Goal: Task Accomplishment & Management: Manage account settings

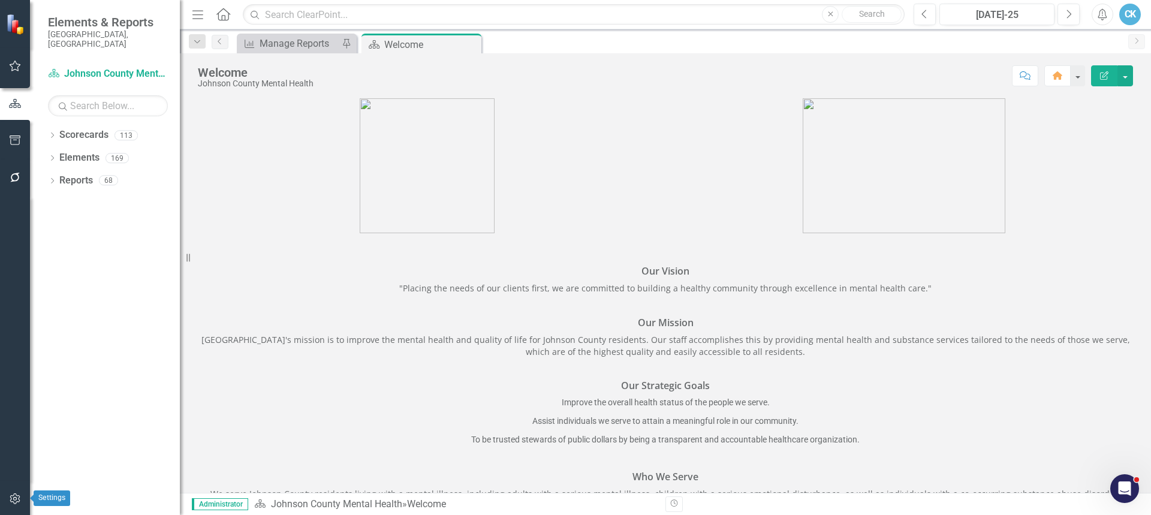
click at [16, 500] on icon "button" at bounding box center [15, 499] width 13 height 10
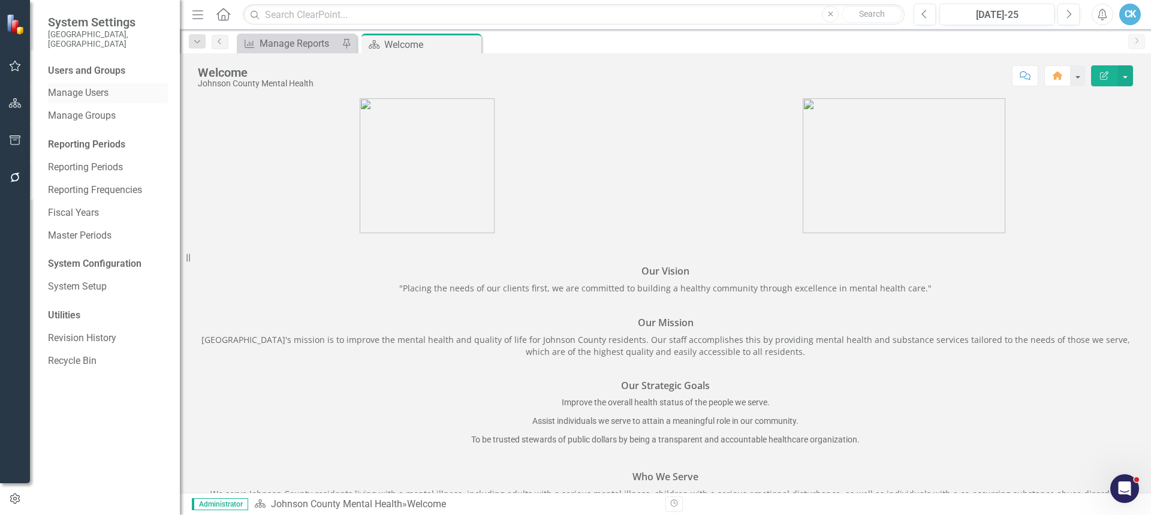
click at [92, 86] on link "Manage Users" at bounding box center [108, 93] width 120 height 14
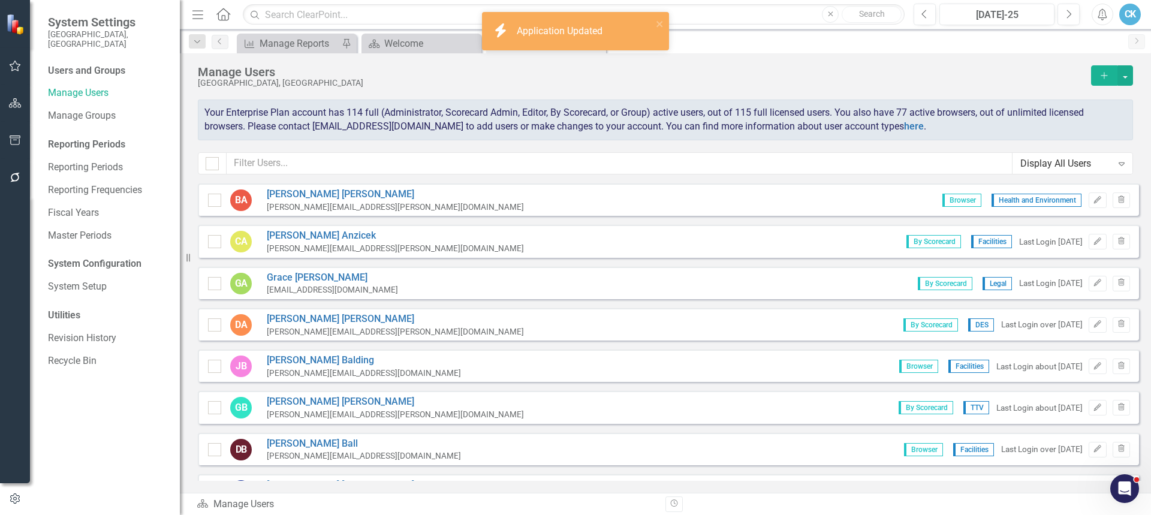
checkbox input "false"
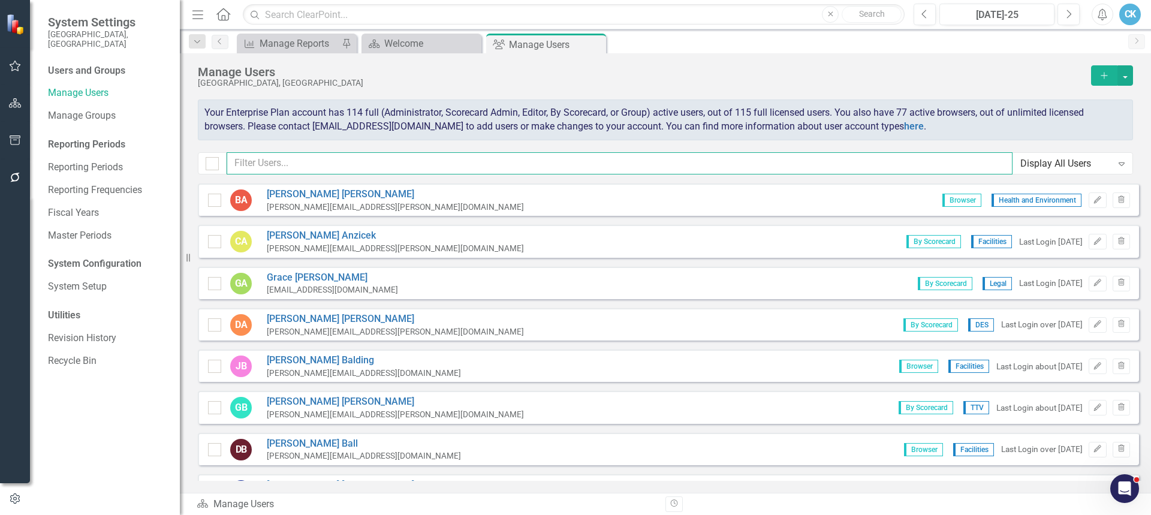
click at [361, 164] on input "text" at bounding box center [620, 163] width 786 height 22
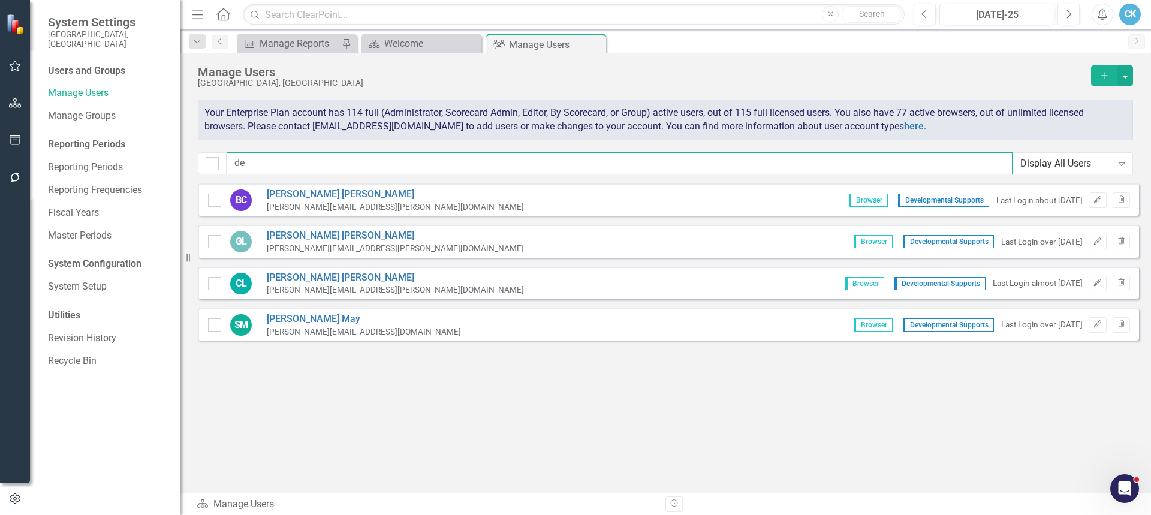
type input "d"
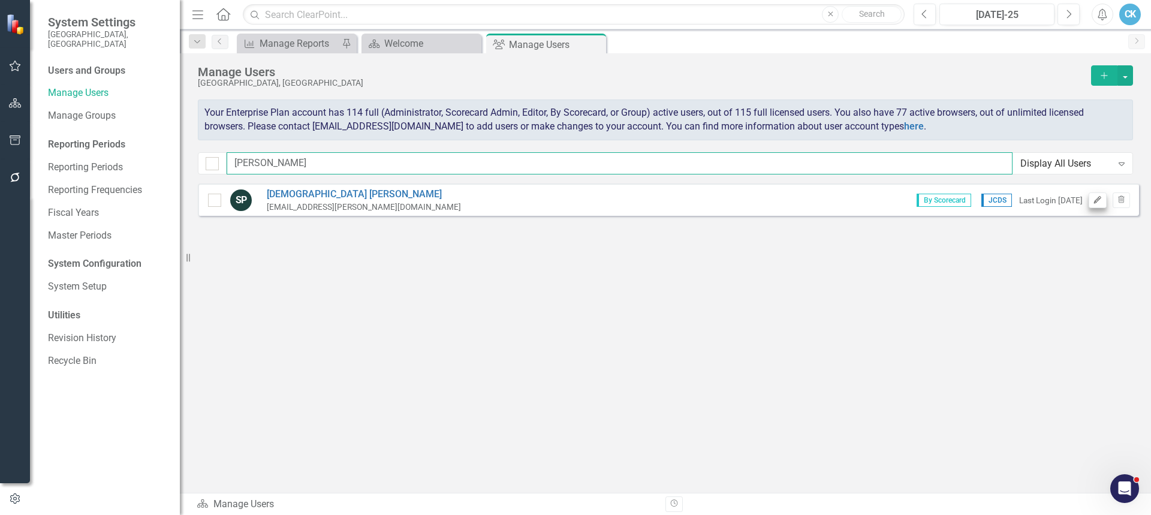
type input "[PERSON_NAME]"
click at [1097, 199] on icon "Edit" at bounding box center [1097, 200] width 9 height 7
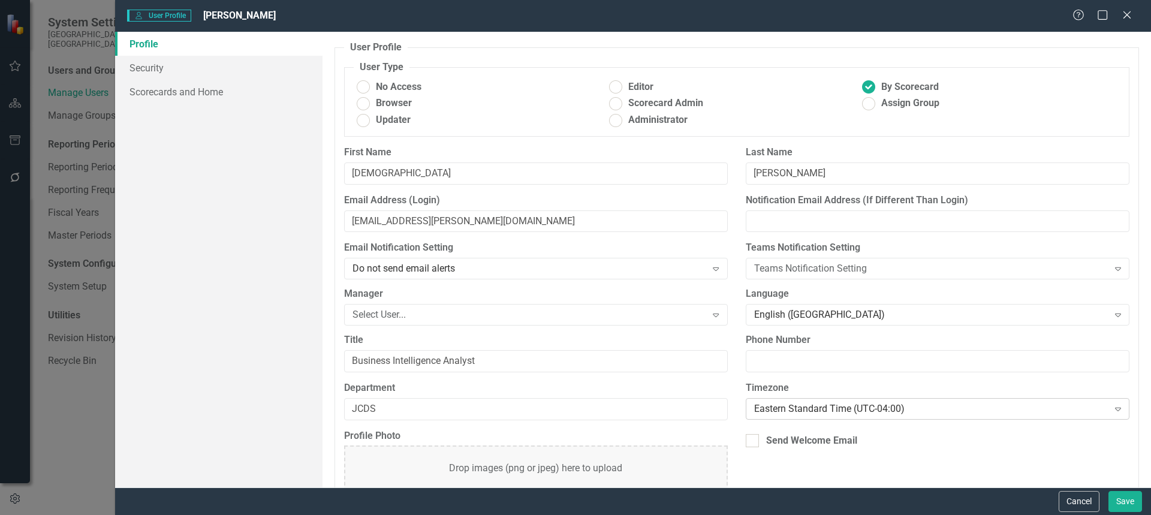
click at [823, 412] on div "Eastern Standard Time (UTC-04:00)" at bounding box center [931, 409] width 354 height 14
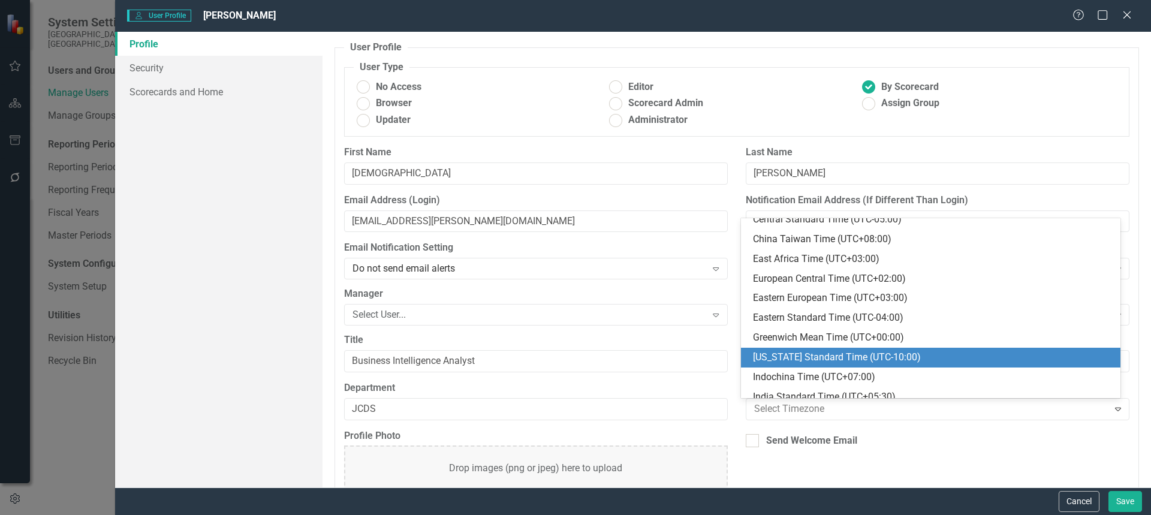
scroll to position [176, 0]
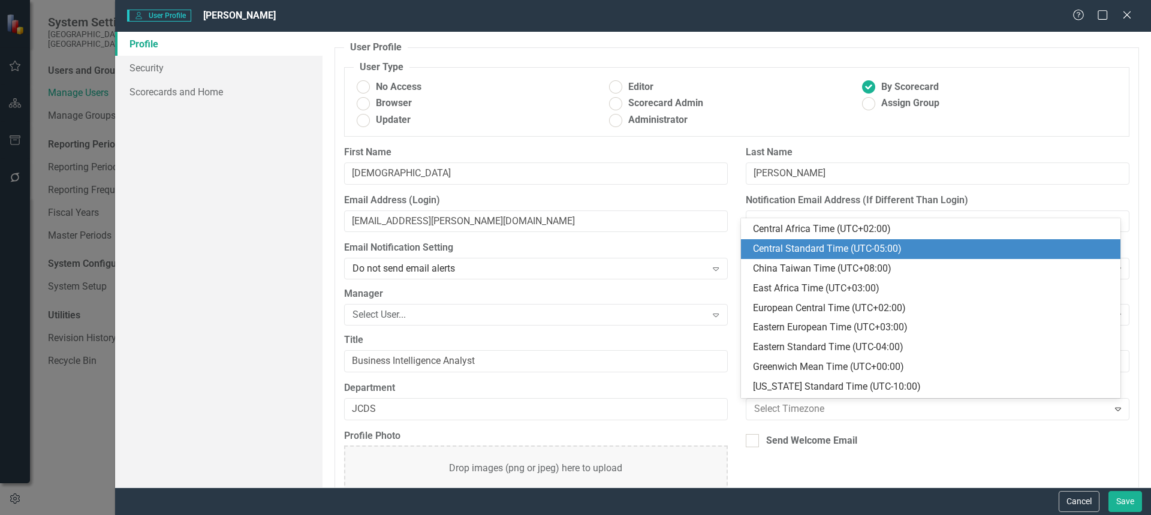
click at [805, 252] on div "Central Standard Time (UTC-05:00)" at bounding box center [933, 249] width 360 height 14
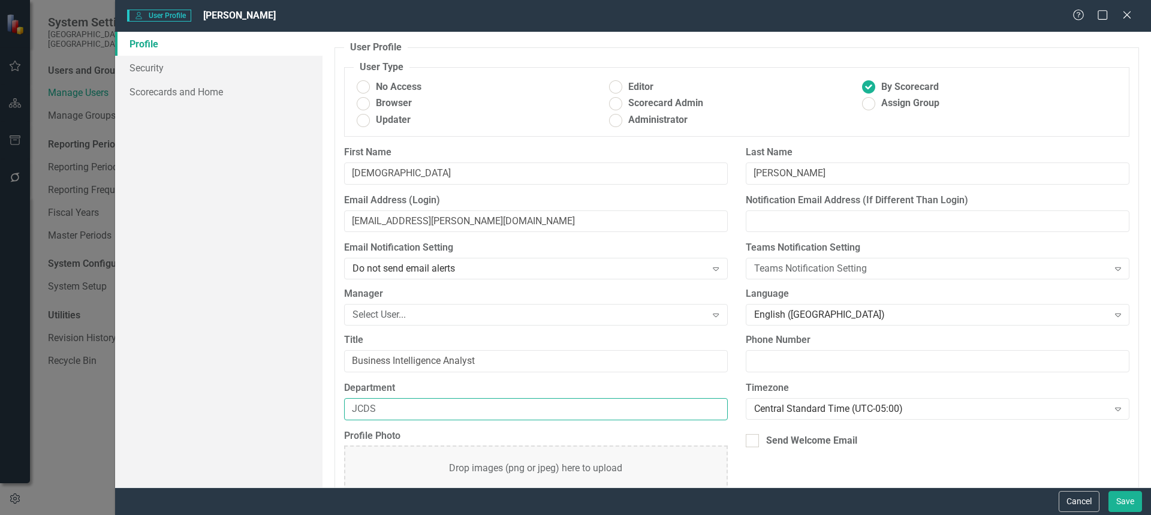
drag, startPoint x: 397, startPoint y: 404, endPoint x: 312, endPoint y: 405, distance: 85.1
click at [312, 405] on div "Profile Security Scorecards and Home User Profile ClearPoint has a wealth of op…" at bounding box center [633, 260] width 1036 height 456
type input "Developmental Supports"
click at [159, 91] on link "Scorecards and Home" at bounding box center [218, 92] width 207 height 24
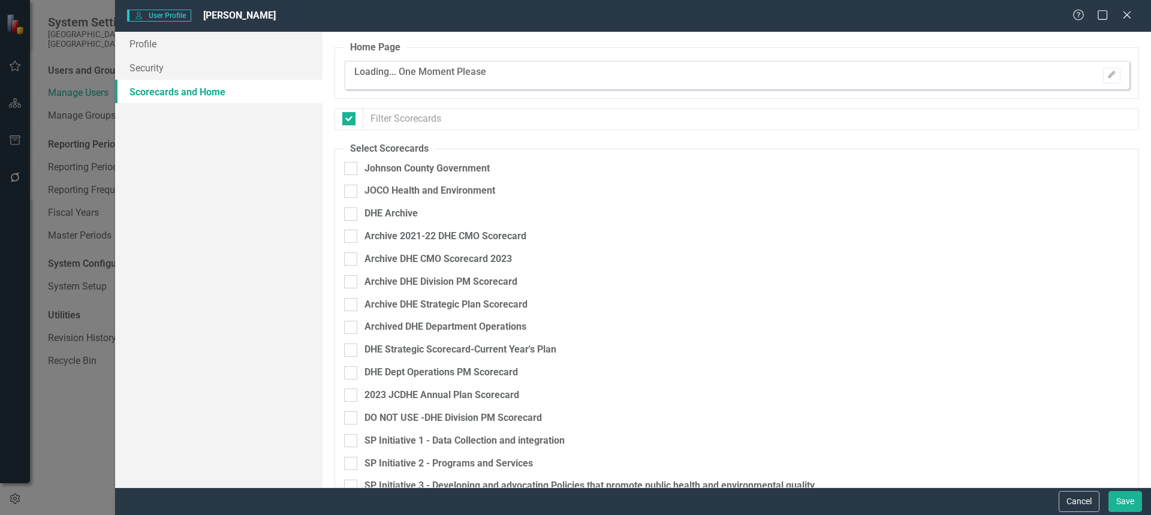
checkbox input "false"
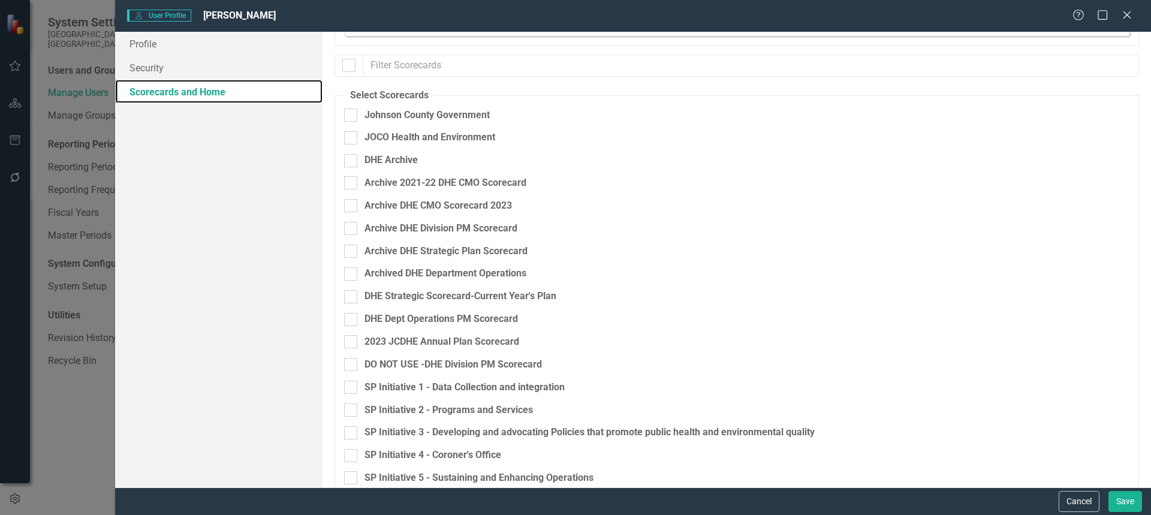
scroll to position [0, 0]
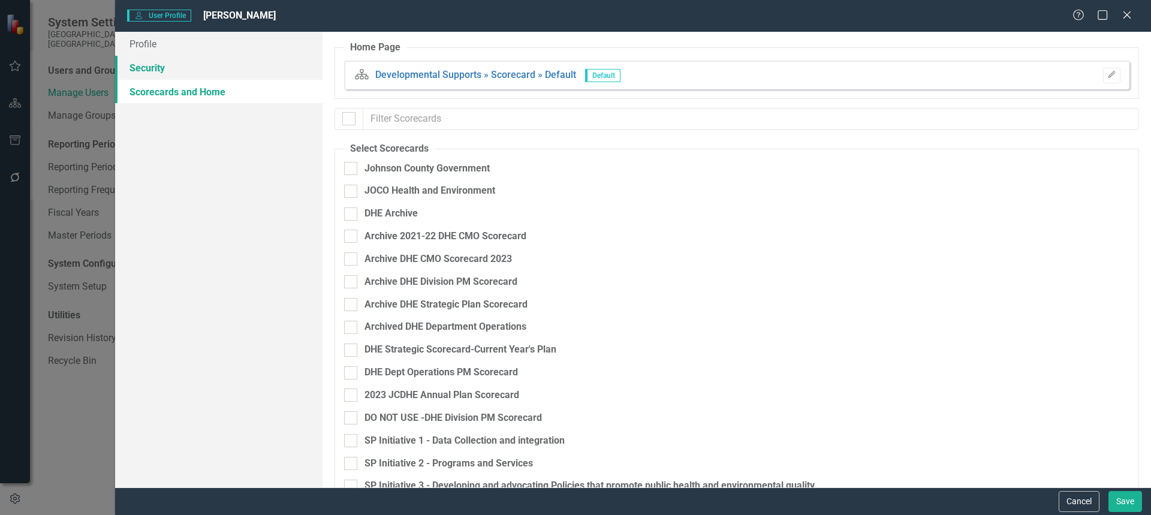
click at [156, 69] on link "Security" at bounding box center [218, 68] width 207 height 24
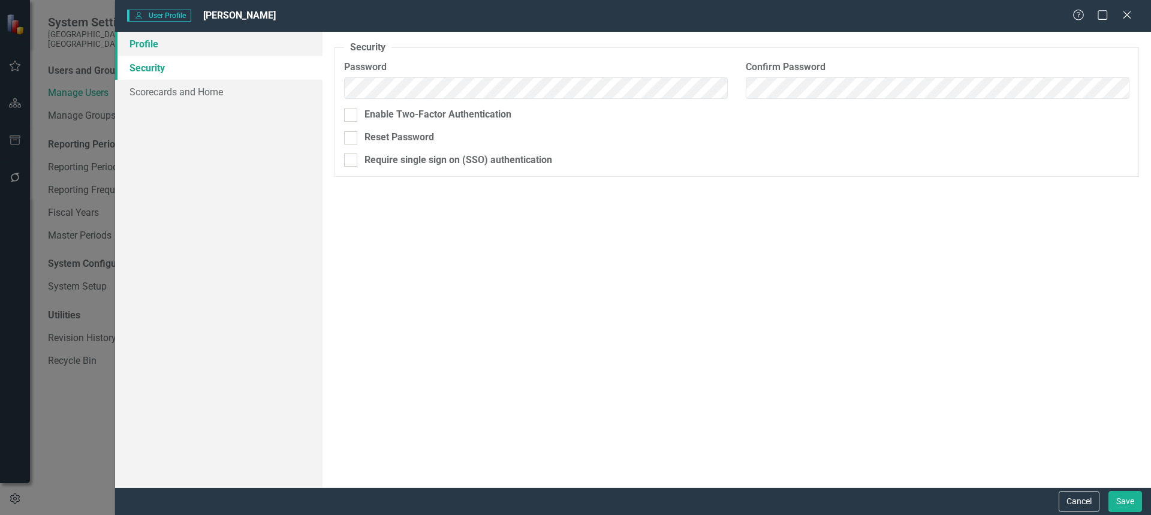
click at [151, 45] on link "Profile" at bounding box center [218, 44] width 207 height 24
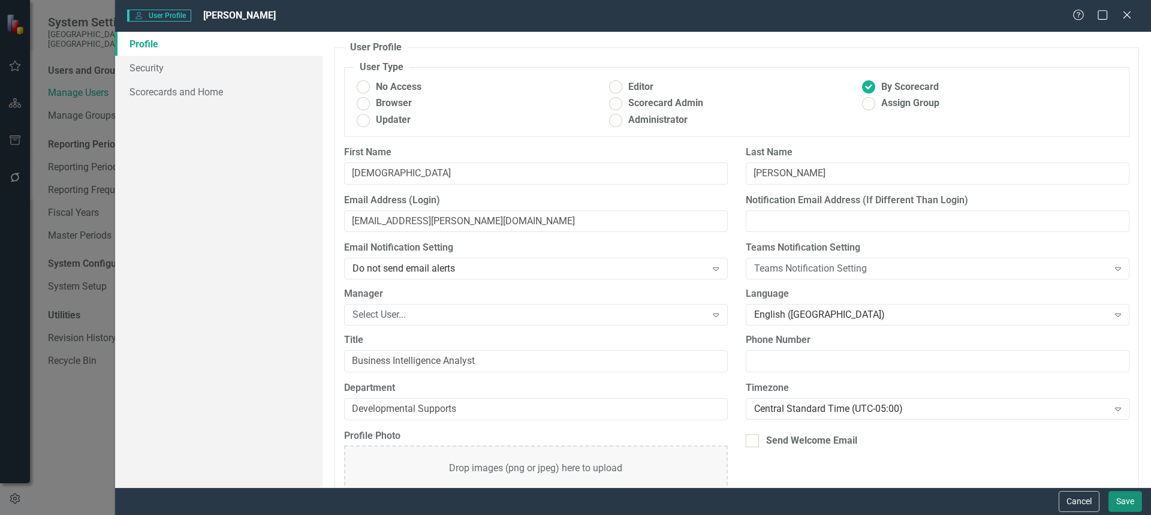
click at [1119, 504] on button "Save" at bounding box center [1125, 501] width 34 height 21
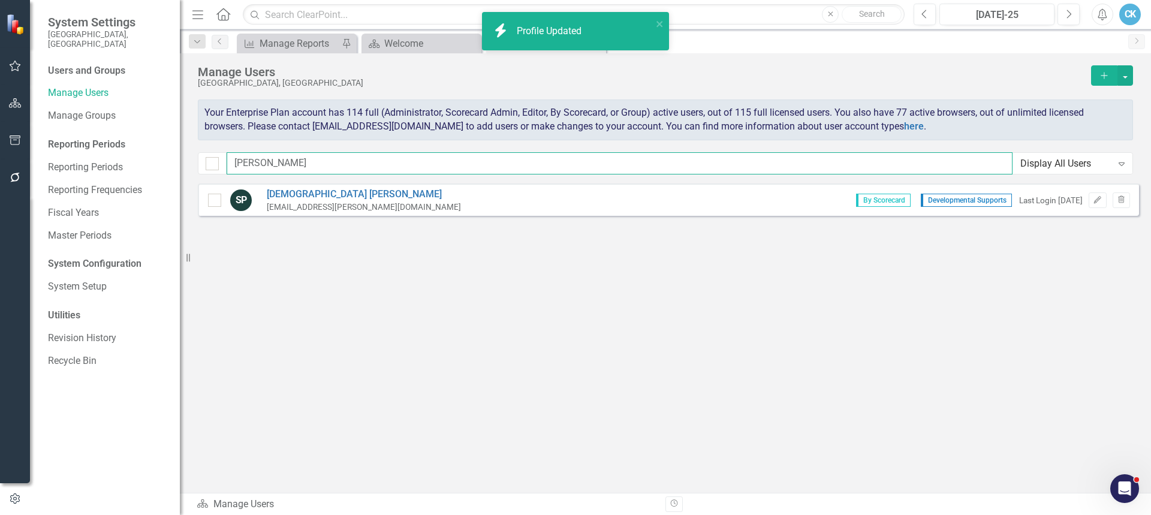
drag, startPoint x: 231, startPoint y: 162, endPoint x: 223, endPoint y: 162, distance: 7.8
click at [227, 162] on input "[PERSON_NAME]" at bounding box center [620, 163] width 786 height 22
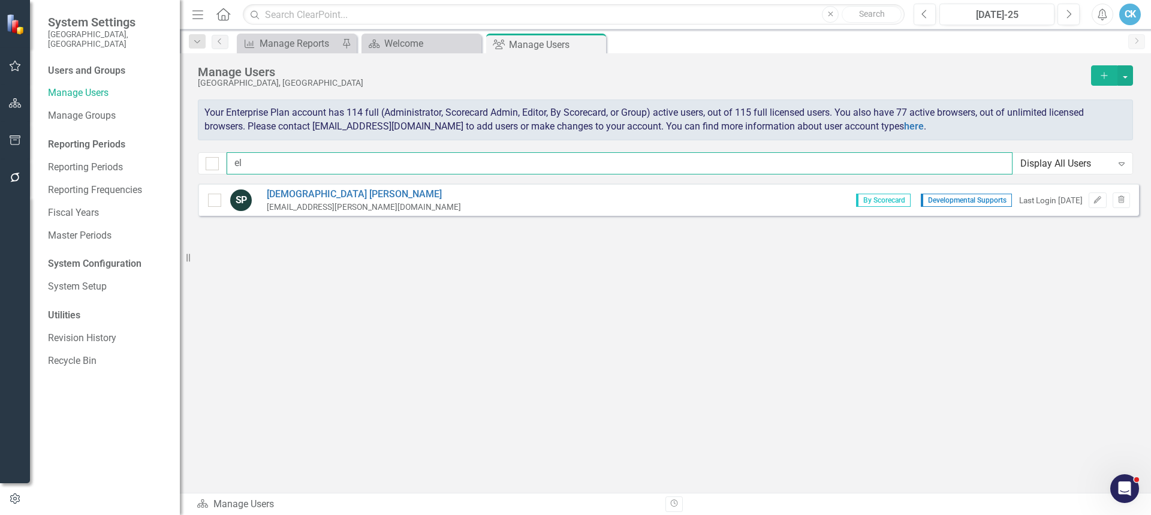
type input "l"
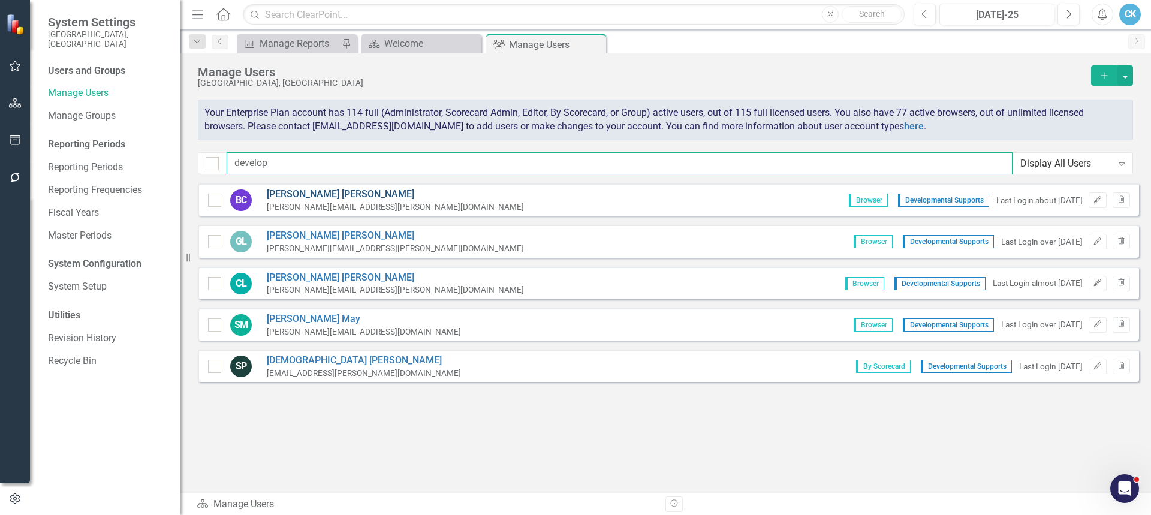
type input "develop"
click at [300, 191] on link "[PERSON_NAME]" at bounding box center [395, 195] width 257 height 14
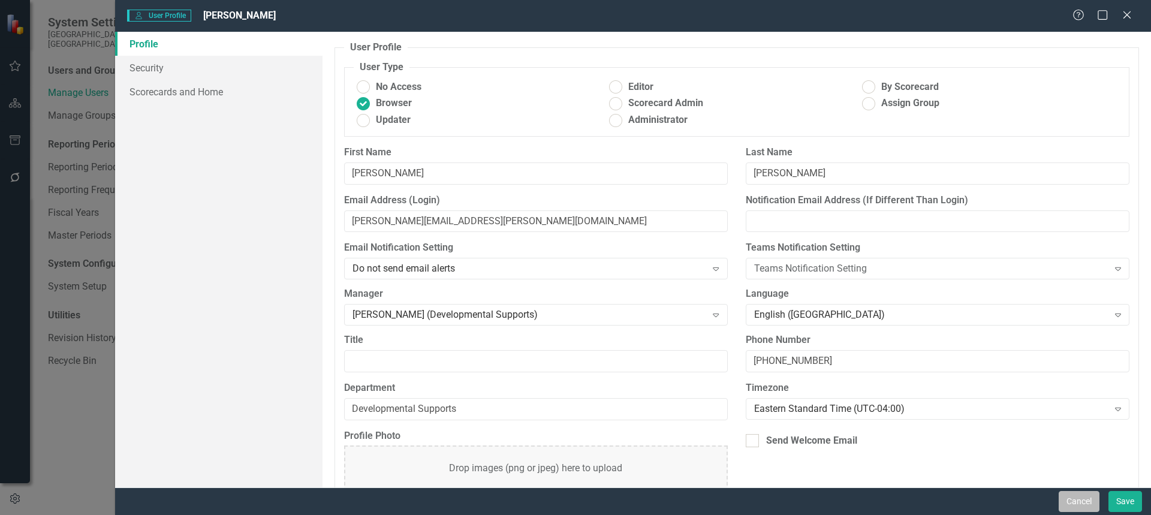
click at [1084, 498] on button "Cancel" at bounding box center [1079, 501] width 41 height 21
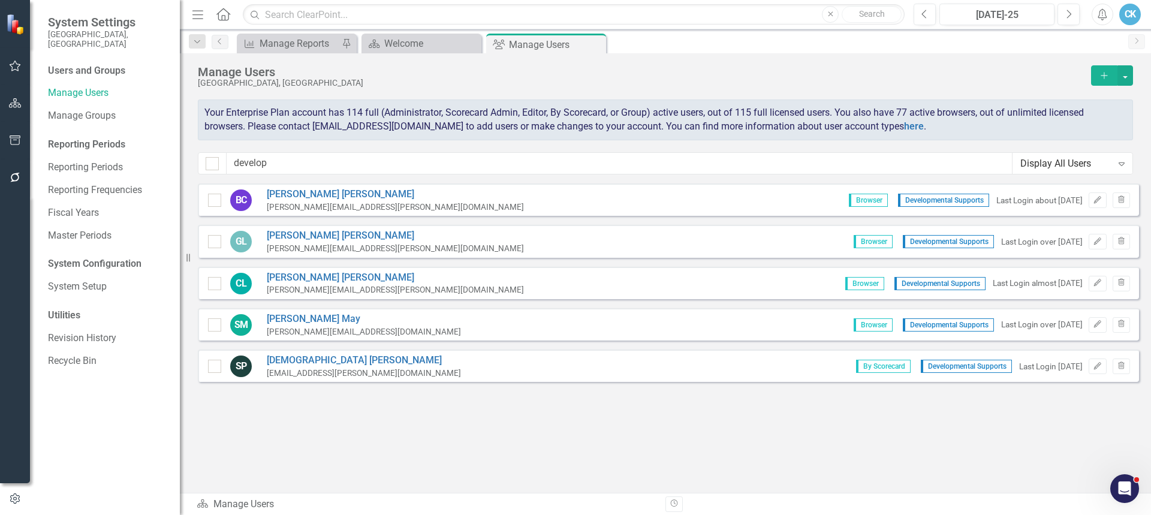
click at [405, 408] on div "BC [PERSON_NAME] [PERSON_NAME][EMAIL_ADDRESS][PERSON_NAME][DOMAIN_NAME] Browser…" at bounding box center [668, 301] width 941 height 237
click at [355, 88] on div "Manage Users [GEOGRAPHIC_DATA], [GEOGRAPHIC_DATA] Add" at bounding box center [665, 82] width 935 height 34
click at [604, 74] on div "Manage Users" at bounding box center [641, 71] width 887 height 13
click at [1128, 13] on div "CK" at bounding box center [1130, 15] width 22 height 22
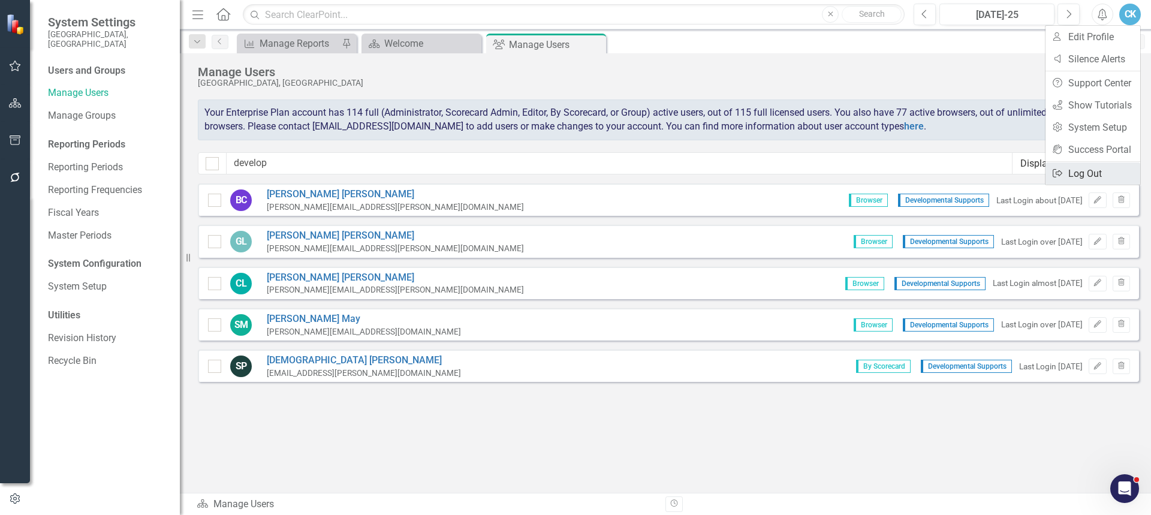
click at [1086, 167] on link "Logout Log Out" at bounding box center [1093, 173] width 95 height 22
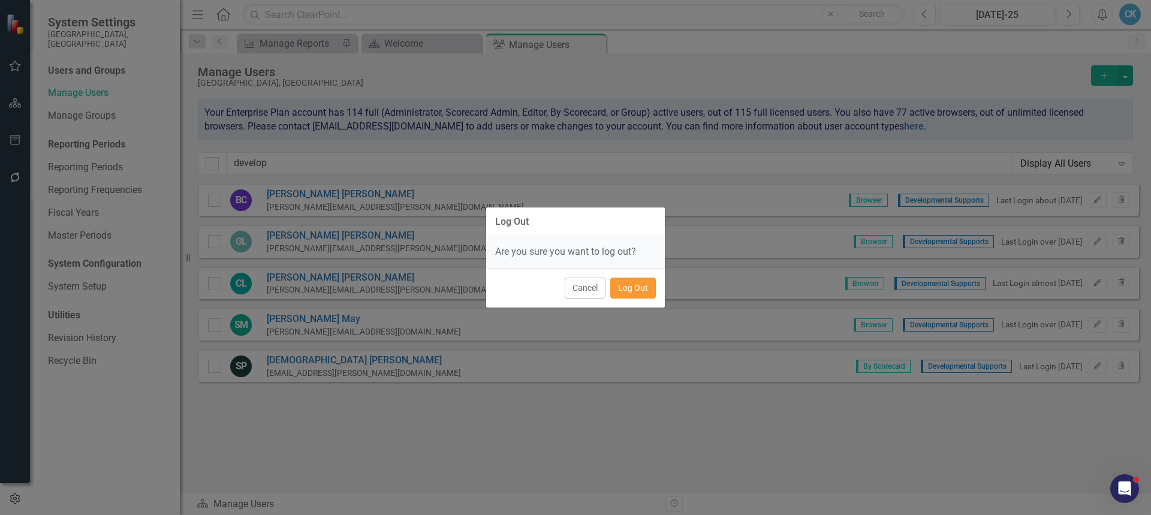
click at [642, 291] on button "Log Out" at bounding box center [633, 288] width 46 height 21
